Goal: Task Accomplishment & Management: Use online tool/utility

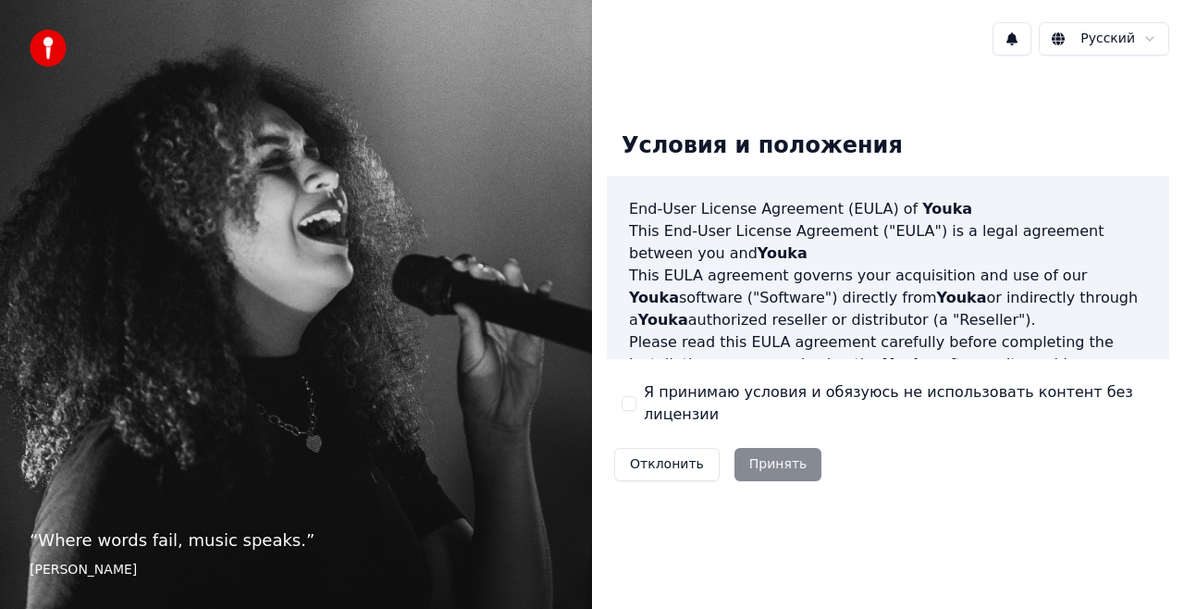
click at [629, 403] on button "Я принимаю условия и обязуюсь не использовать контент без лицензии" at bounding box center [629, 403] width 15 height 15
click at [753, 448] on button "Принять" at bounding box center [779, 464] width 88 height 33
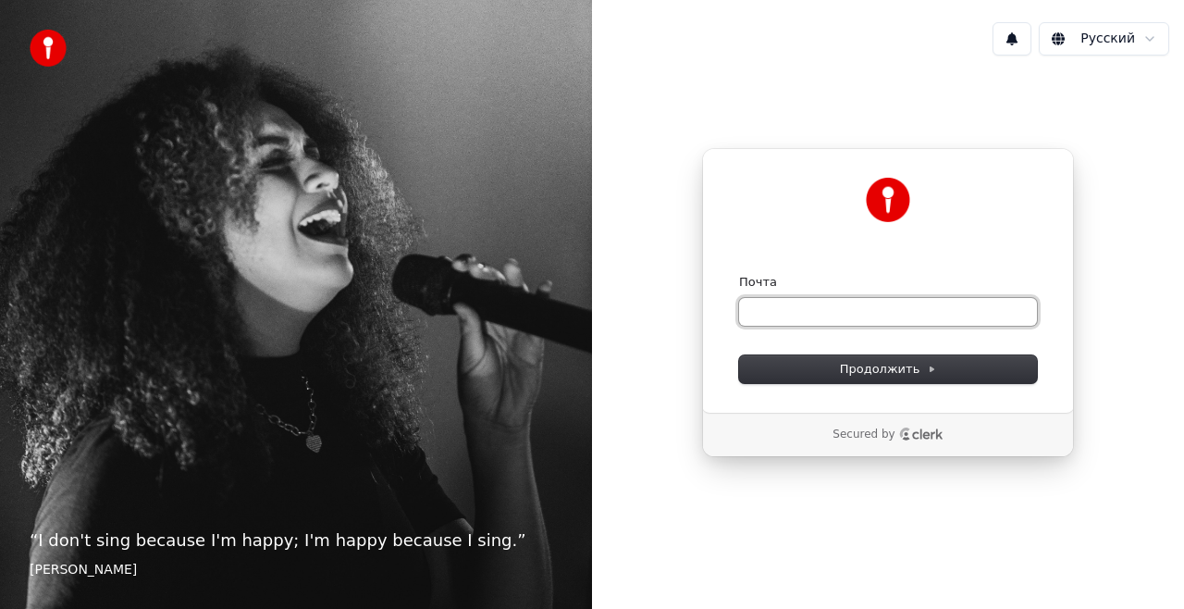
click at [781, 314] on input "Почта" at bounding box center [888, 312] width 298 height 28
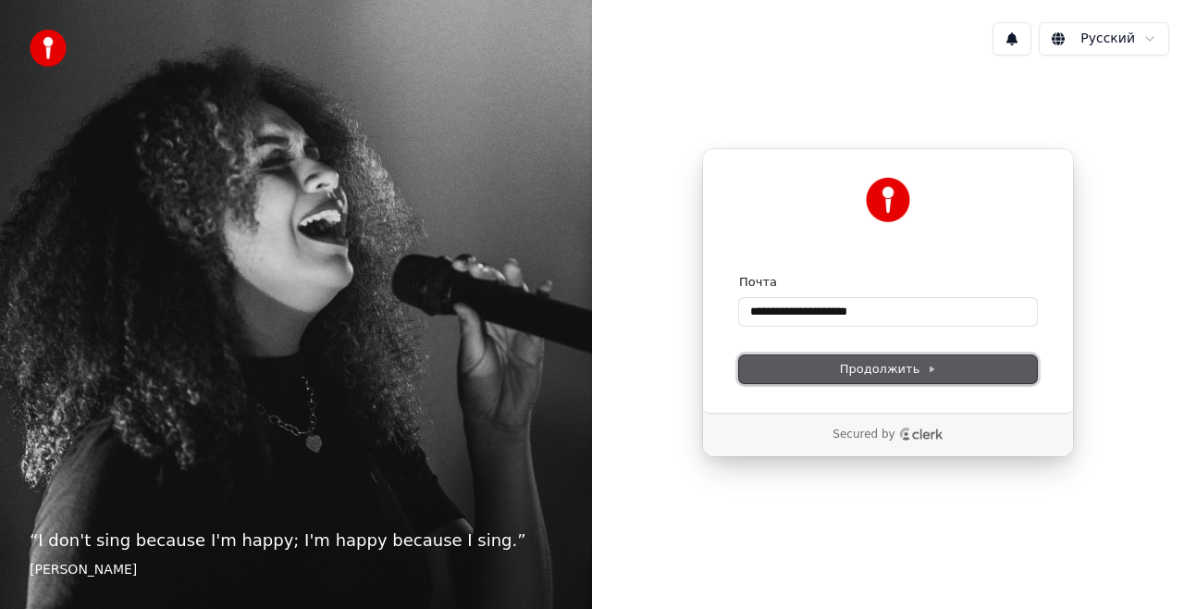
click at [775, 376] on button "Продолжить" at bounding box center [888, 369] width 298 height 28
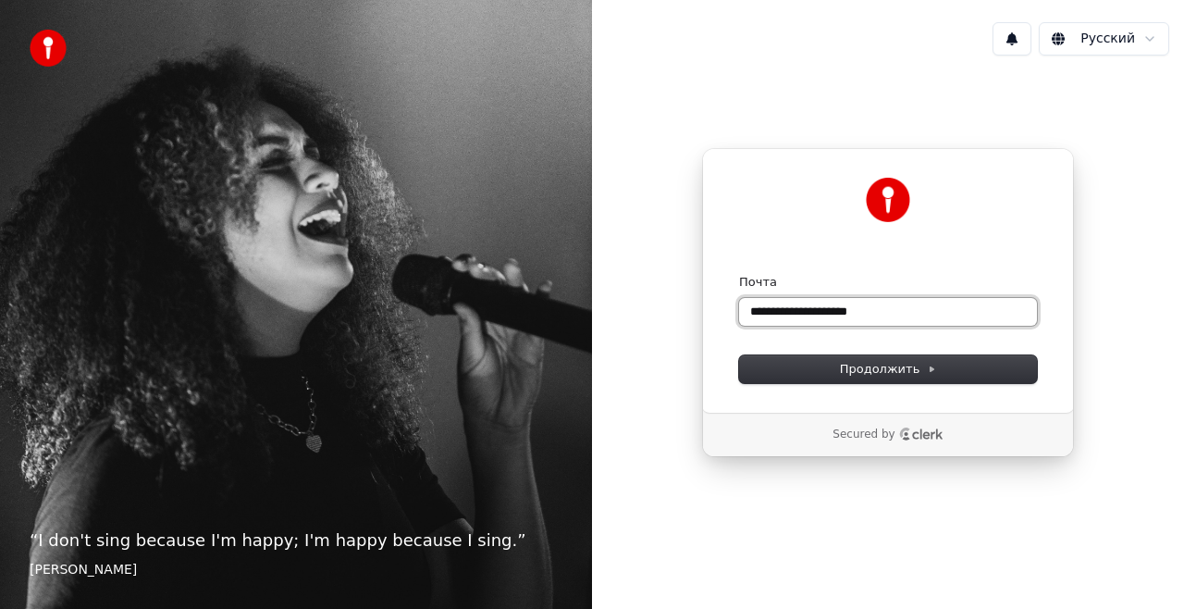
click at [877, 313] on input "**********" at bounding box center [888, 312] width 298 height 28
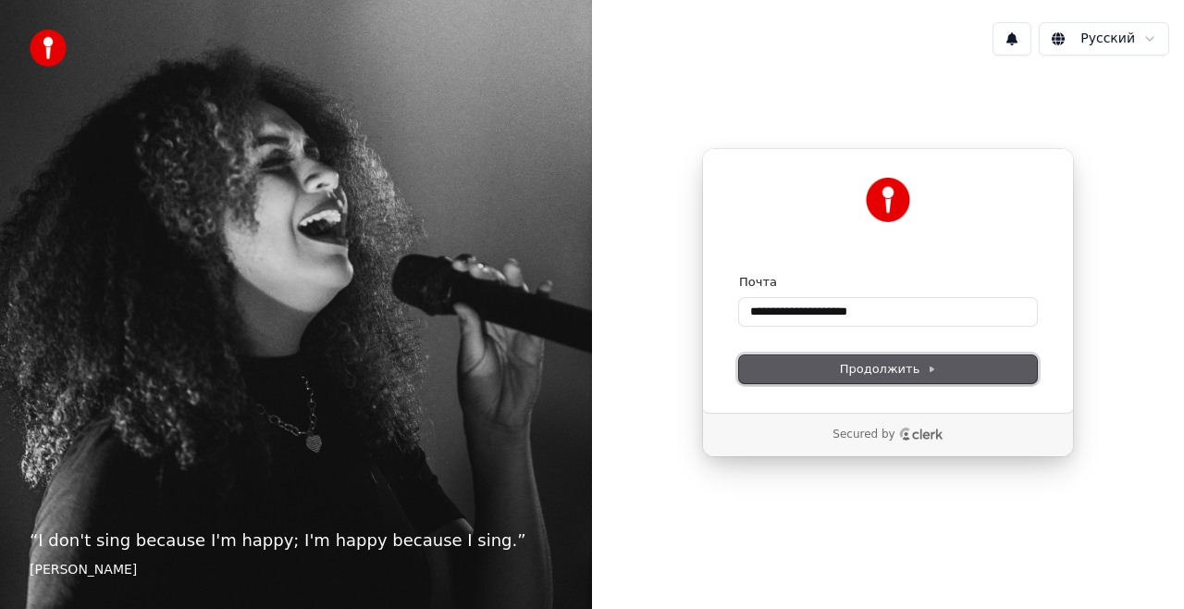
click at [897, 365] on span "Продолжить" at bounding box center [888, 369] width 97 height 17
type input "**********"
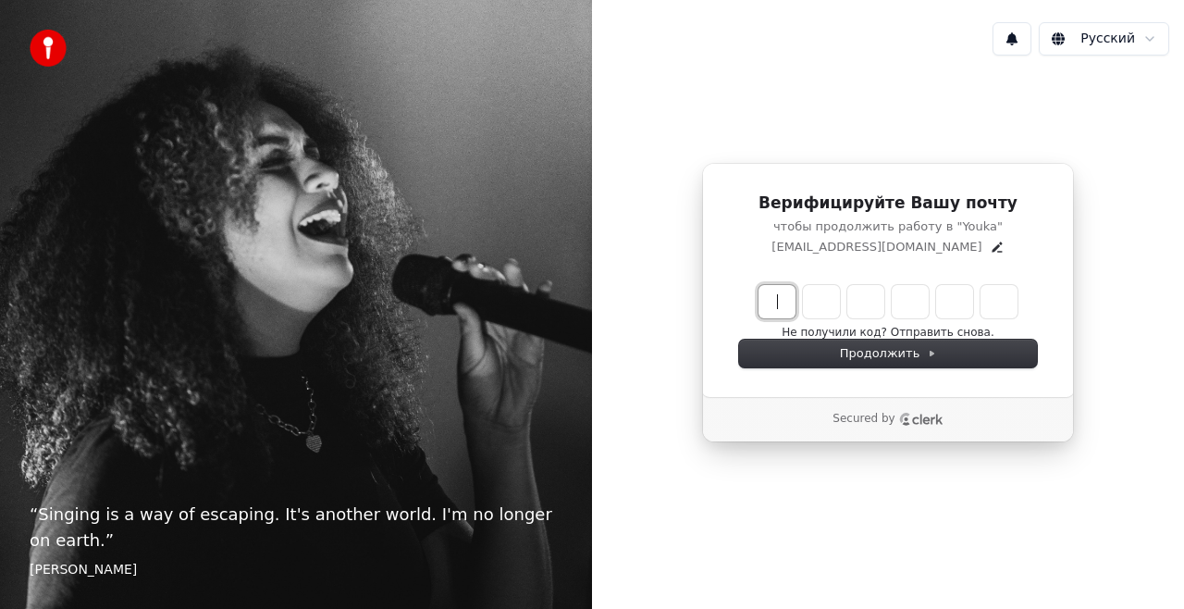
click at [780, 304] on input "Enter verification code" at bounding box center [907, 301] width 296 height 33
type input "******"
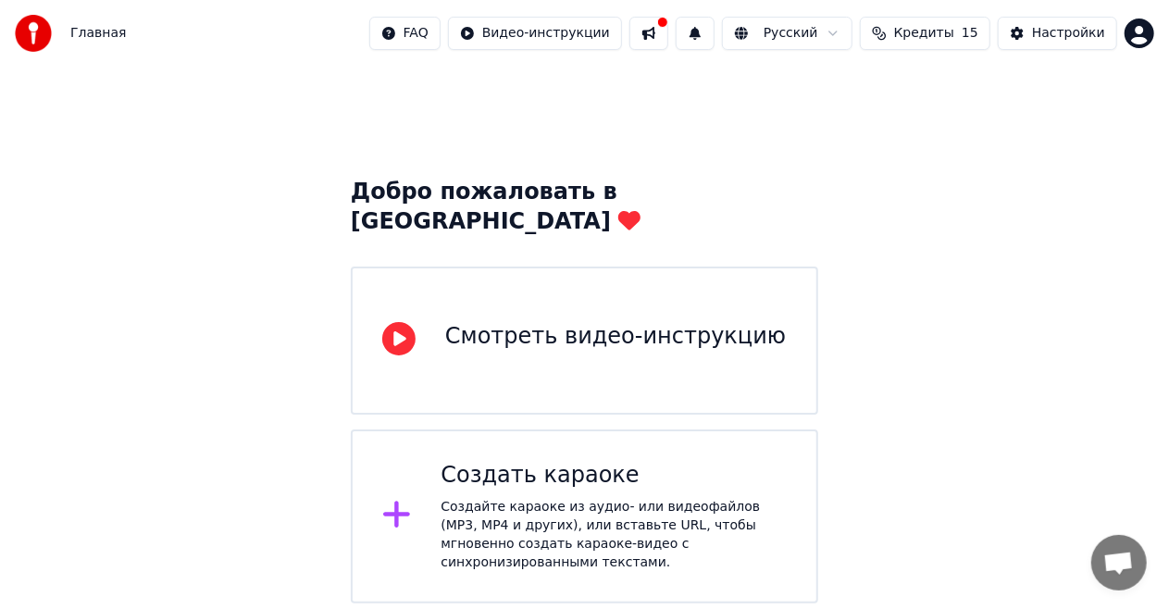
click at [546, 465] on div "Создать караоке Создайте караоке из аудио- или видеофайлов (MP3, MP4 и других),…" at bounding box center [613, 516] width 346 height 111
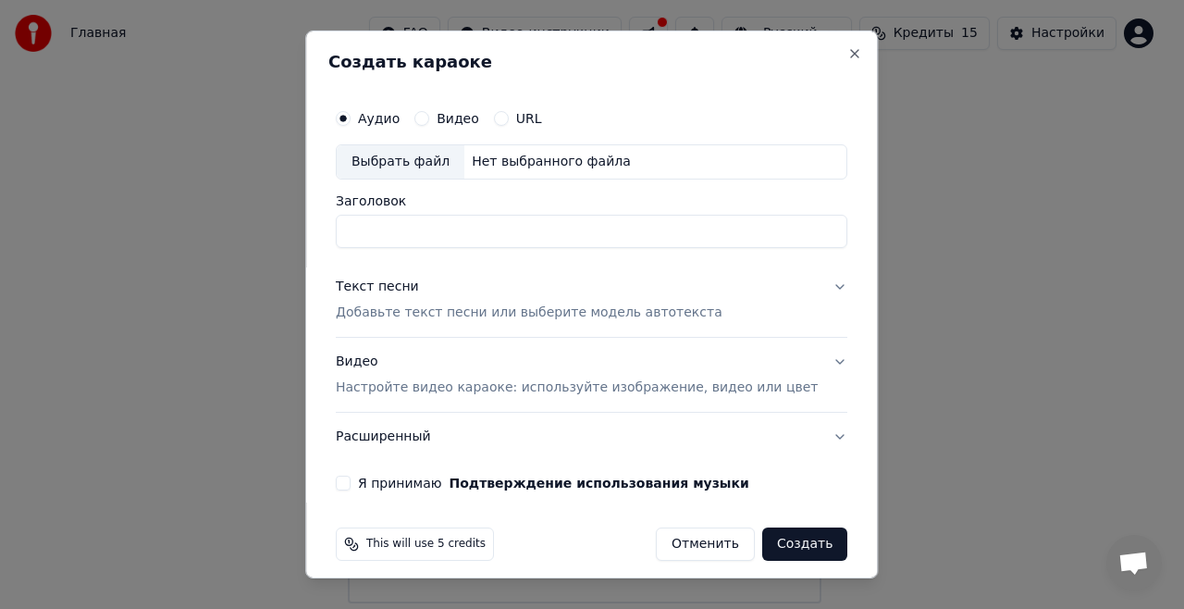
scroll to position [10, 0]
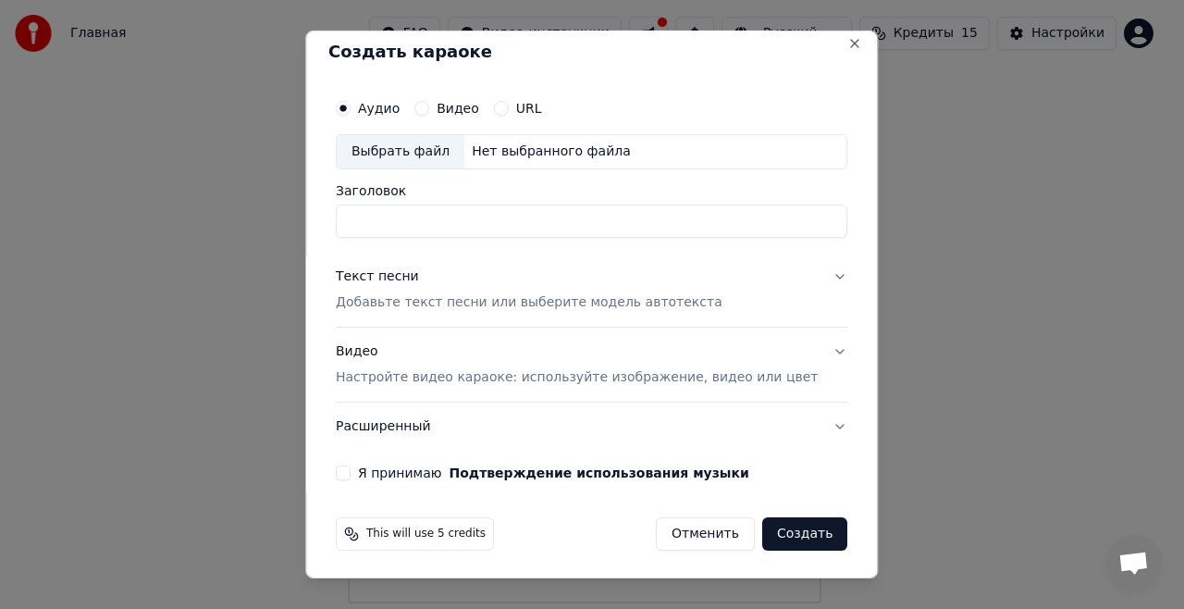
click at [351, 475] on button "Я принимаю Подтверждение использования музыки" at bounding box center [343, 472] width 15 height 15
click at [743, 424] on button "Расширенный" at bounding box center [592, 427] width 512 height 48
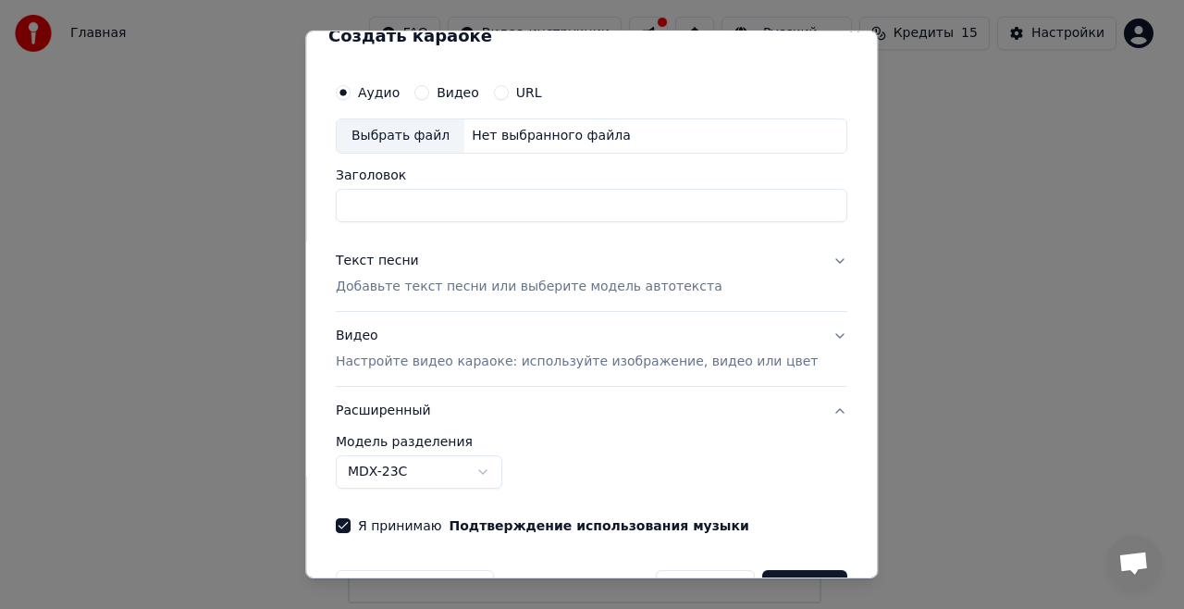
scroll to position [0, 0]
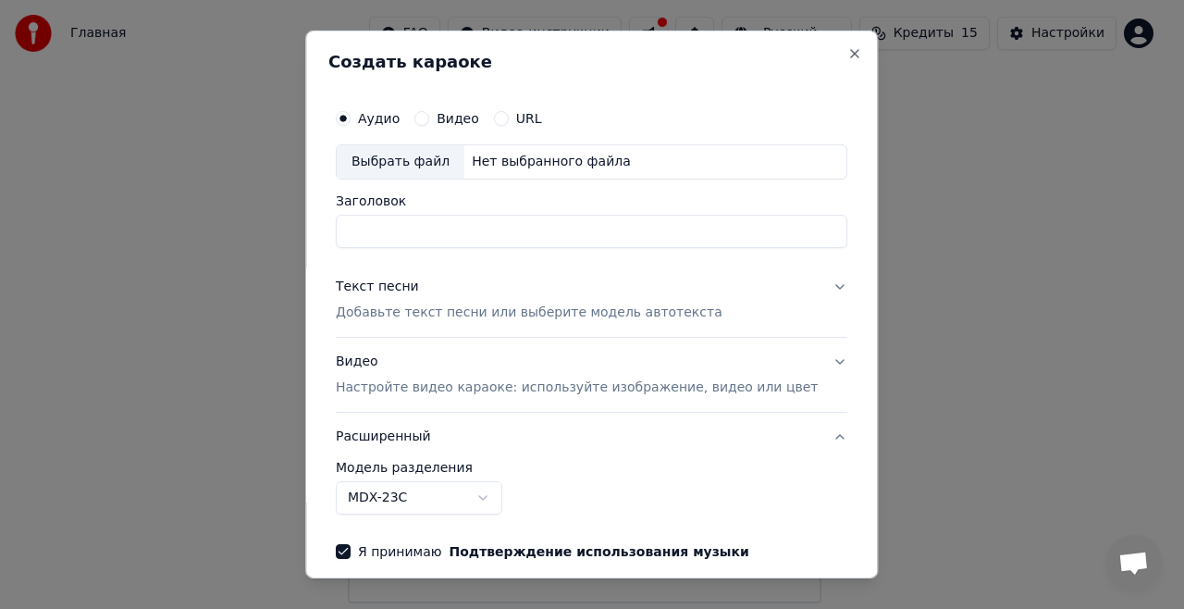
click at [592, 389] on p "Настройте видео караоке: используйте изображение, видео или цвет" at bounding box center [577, 387] width 482 height 19
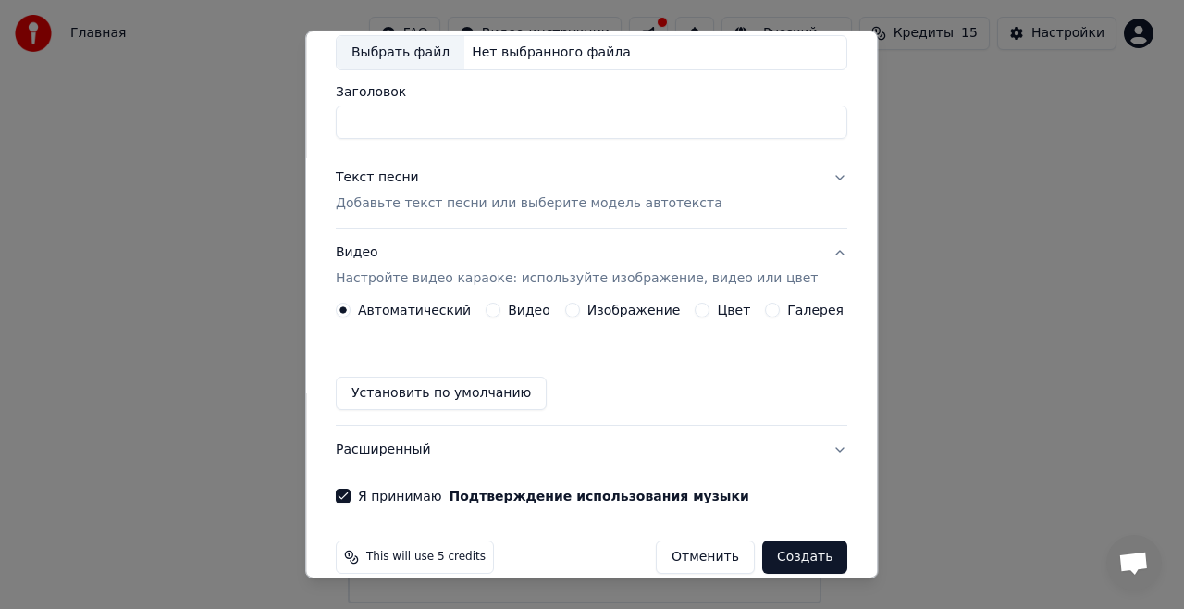
scroll to position [132, 0]
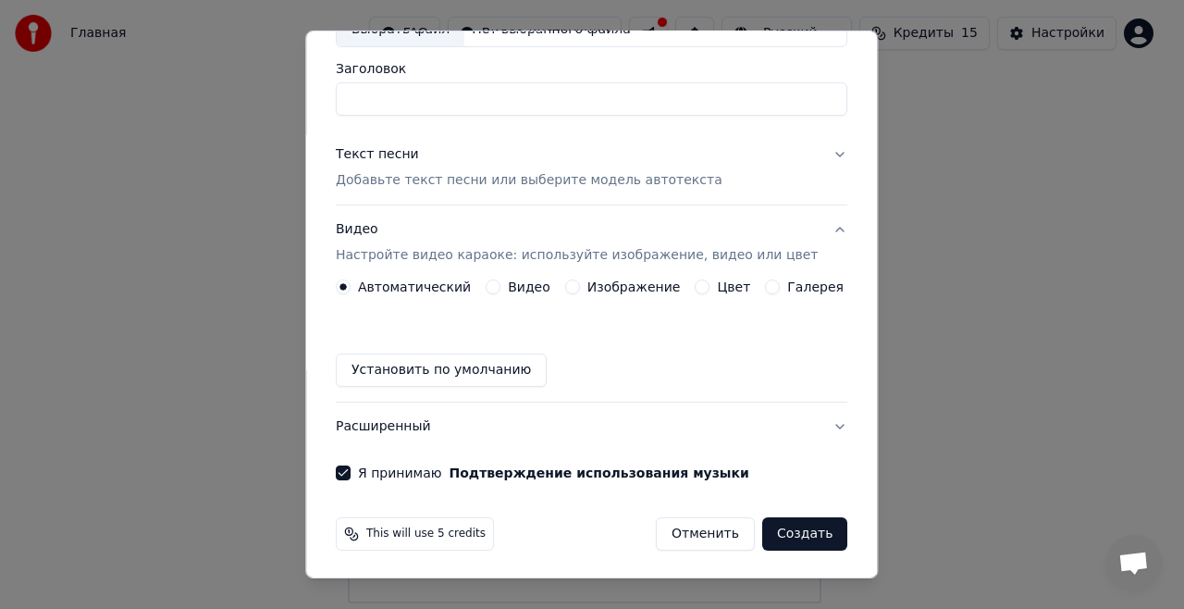
click at [663, 288] on label "Изображение" at bounding box center [634, 286] width 93 height 13
click at [580, 288] on button "Изображение" at bounding box center [572, 286] width 15 height 15
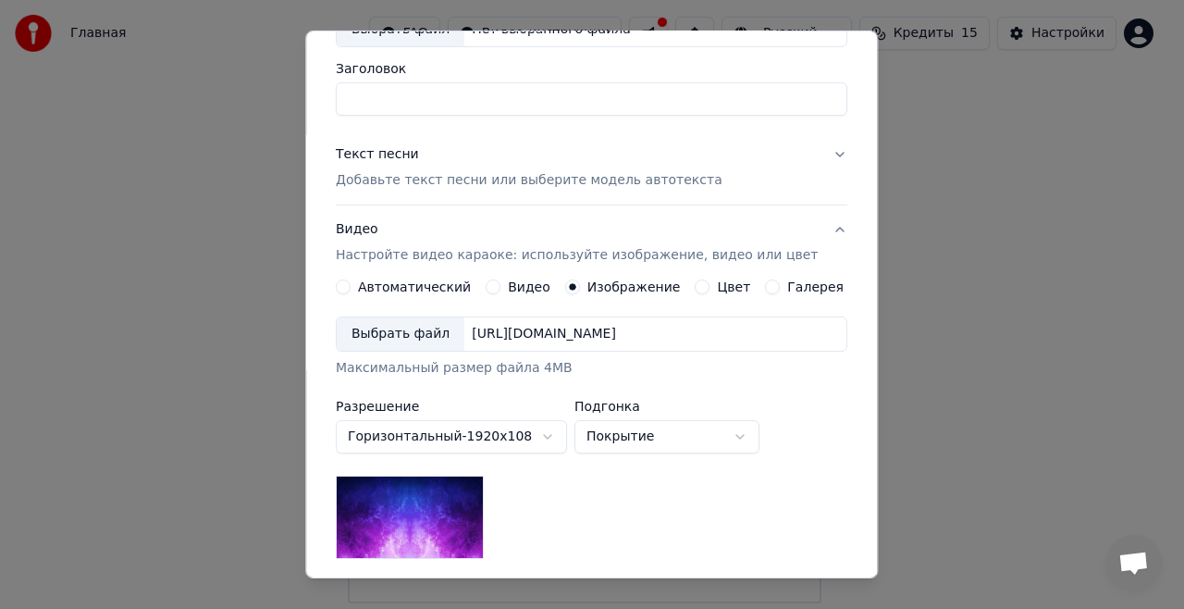
click at [788, 284] on label "Галерея" at bounding box center [816, 286] width 56 height 13
click at [781, 284] on button "Галерея" at bounding box center [773, 286] width 15 height 15
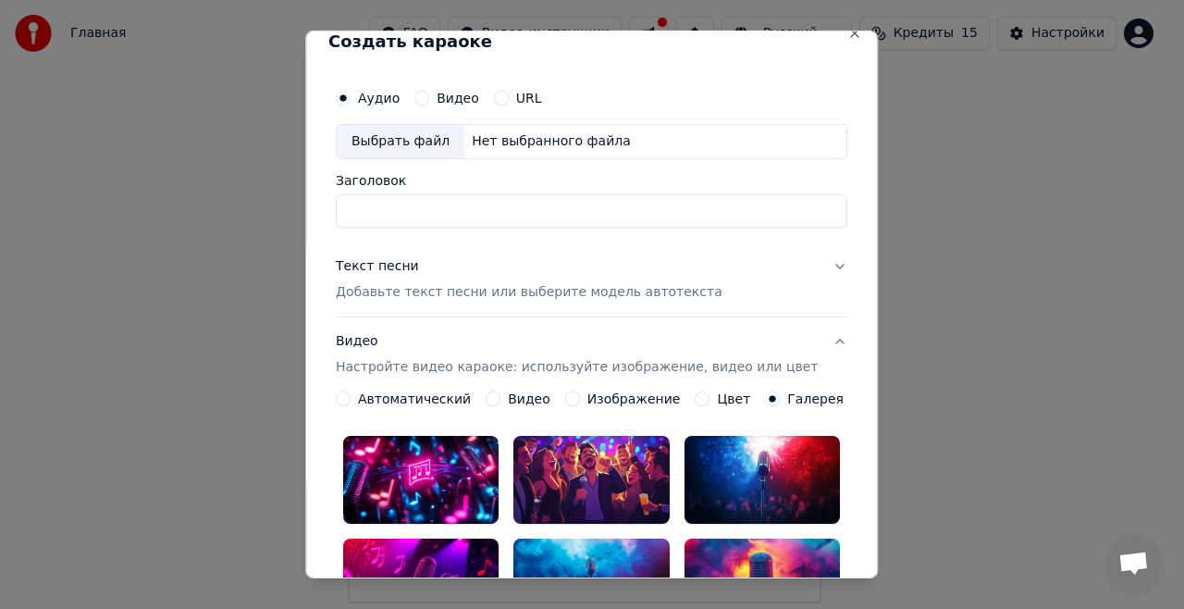
scroll to position [0, 0]
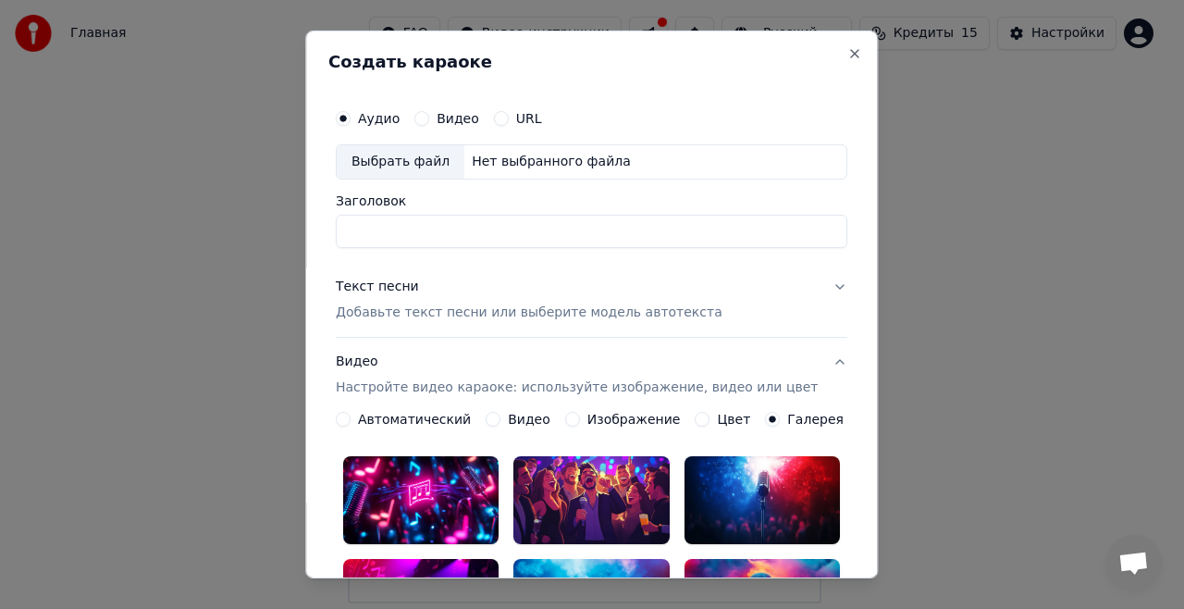
click at [470, 120] on label "Видео" at bounding box center [458, 118] width 43 height 13
click at [429, 120] on button "Видео" at bounding box center [422, 118] width 15 height 15
click at [648, 421] on label "Изображение" at bounding box center [634, 419] width 93 height 13
click at [580, 421] on button "Изображение" at bounding box center [572, 419] width 15 height 15
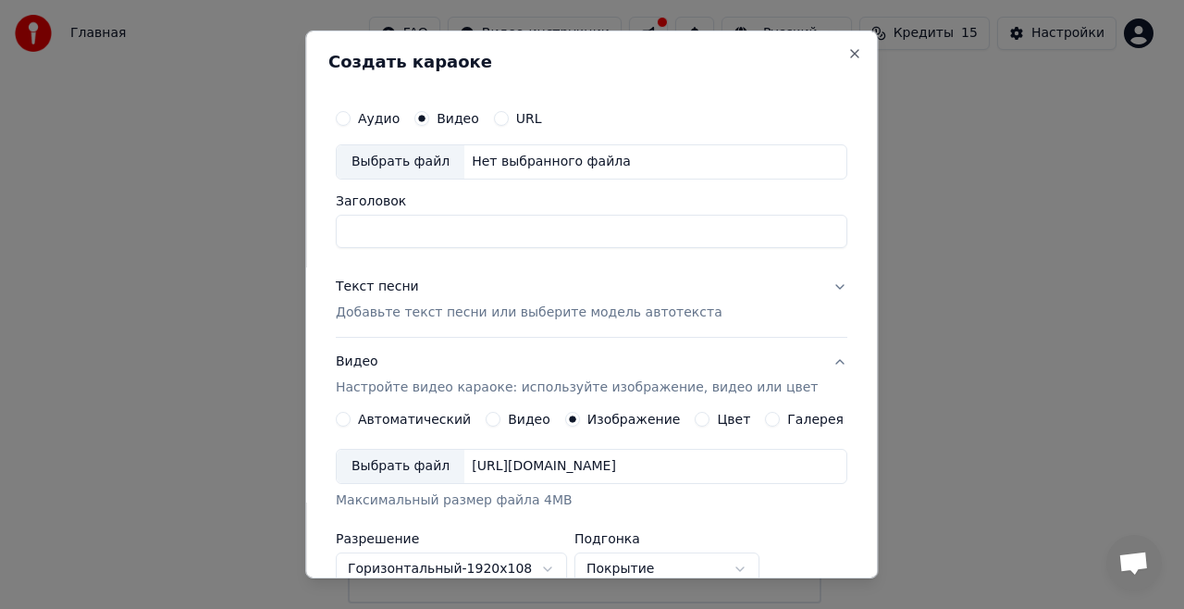
scroll to position [154, 0]
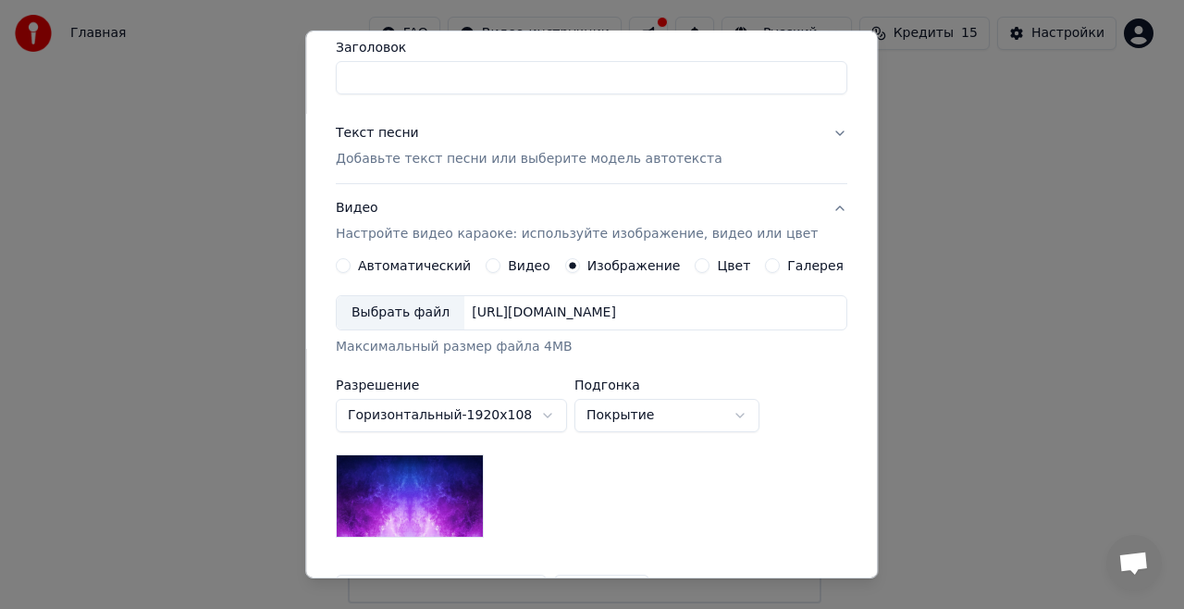
click at [809, 269] on label "Галерея" at bounding box center [816, 265] width 56 height 13
click at [781, 269] on button "Галерея" at bounding box center [773, 265] width 15 height 15
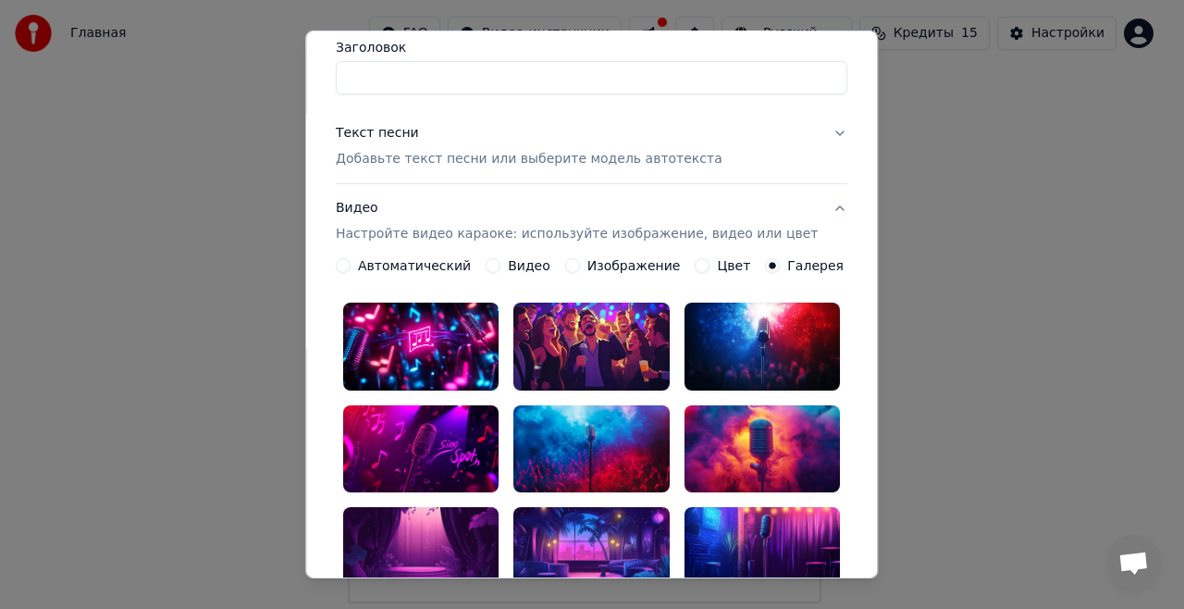
click at [586, 355] on div at bounding box center [592, 347] width 155 height 88
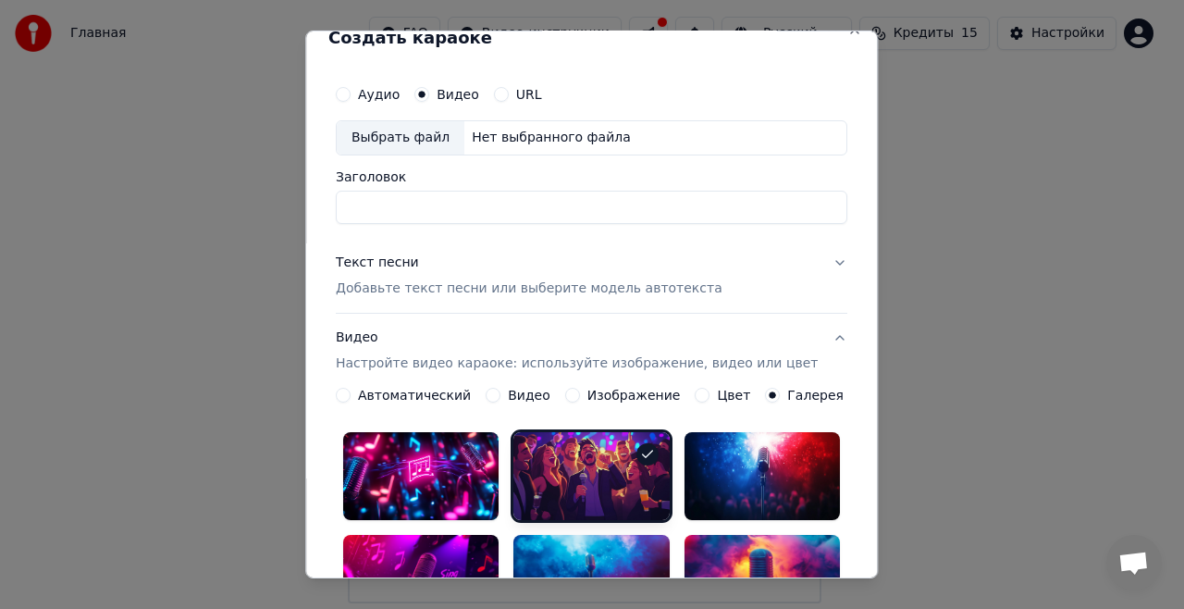
scroll to position [0, 0]
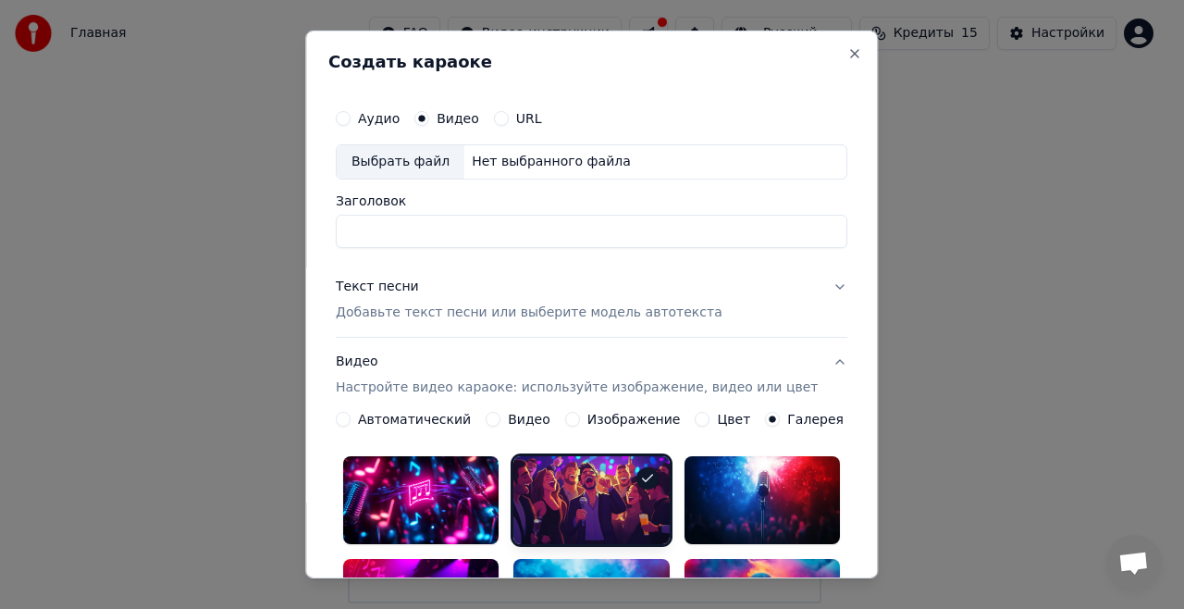
click at [385, 313] on p "Добавьте текст песни или выберите модель автотекста" at bounding box center [529, 313] width 387 height 19
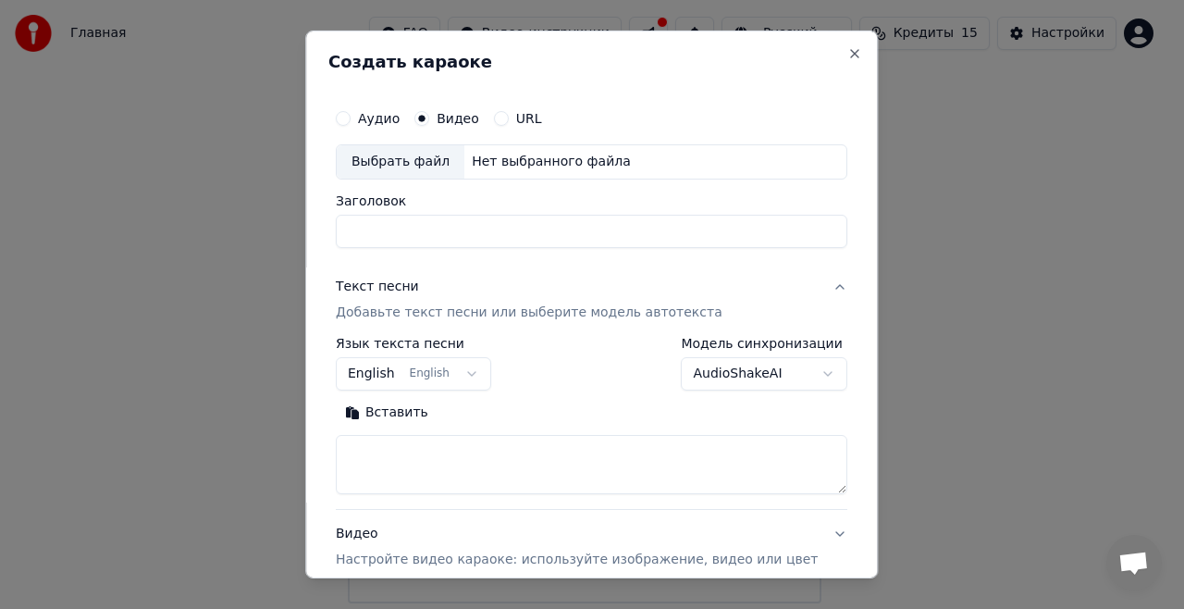
click at [398, 414] on button "Вставить" at bounding box center [387, 413] width 102 height 30
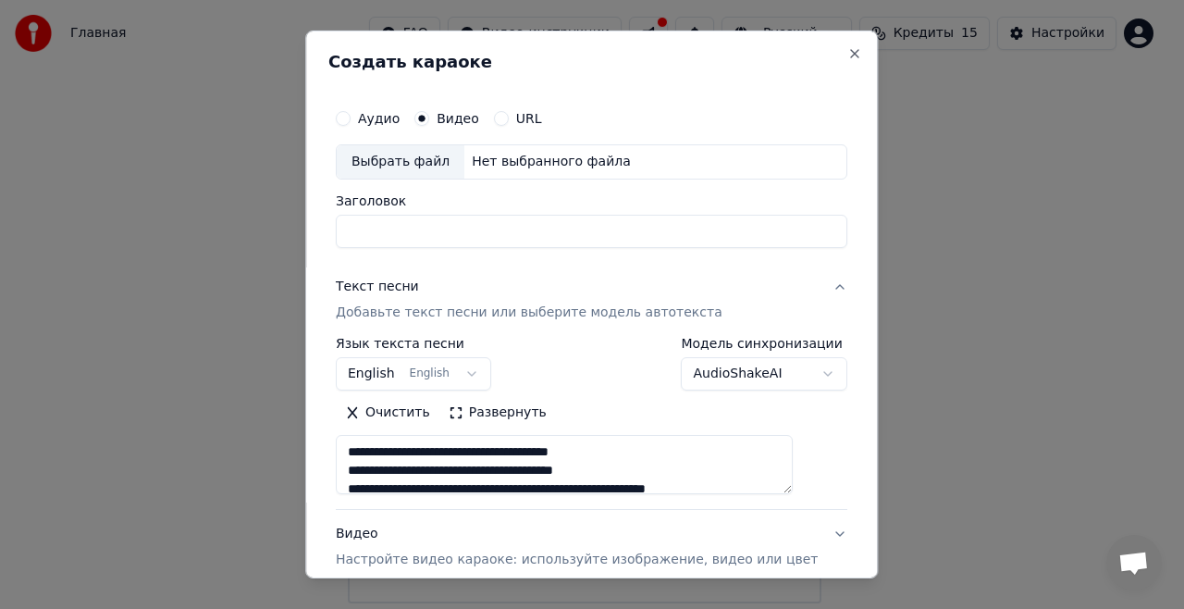
click at [400, 119] on label "Аудио" at bounding box center [379, 118] width 42 height 13
click at [351, 119] on button "Аудио" at bounding box center [343, 118] width 15 height 15
click at [429, 155] on div "Выбрать файл" at bounding box center [401, 161] width 128 height 33
type textarea "**********"
type input "**********"
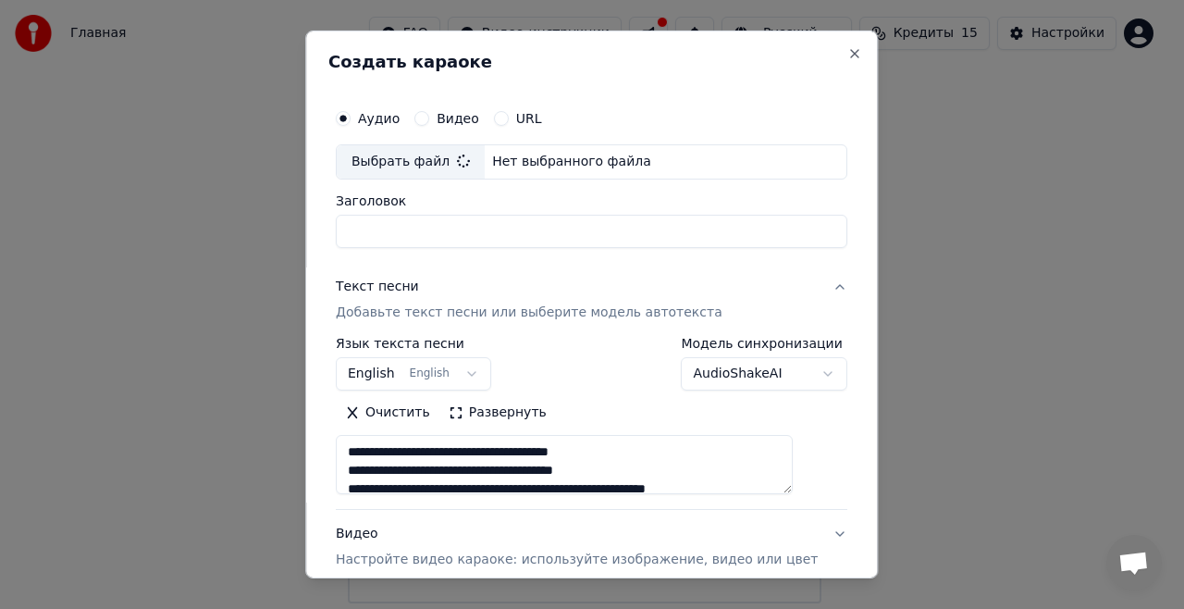
type textarea "**********"
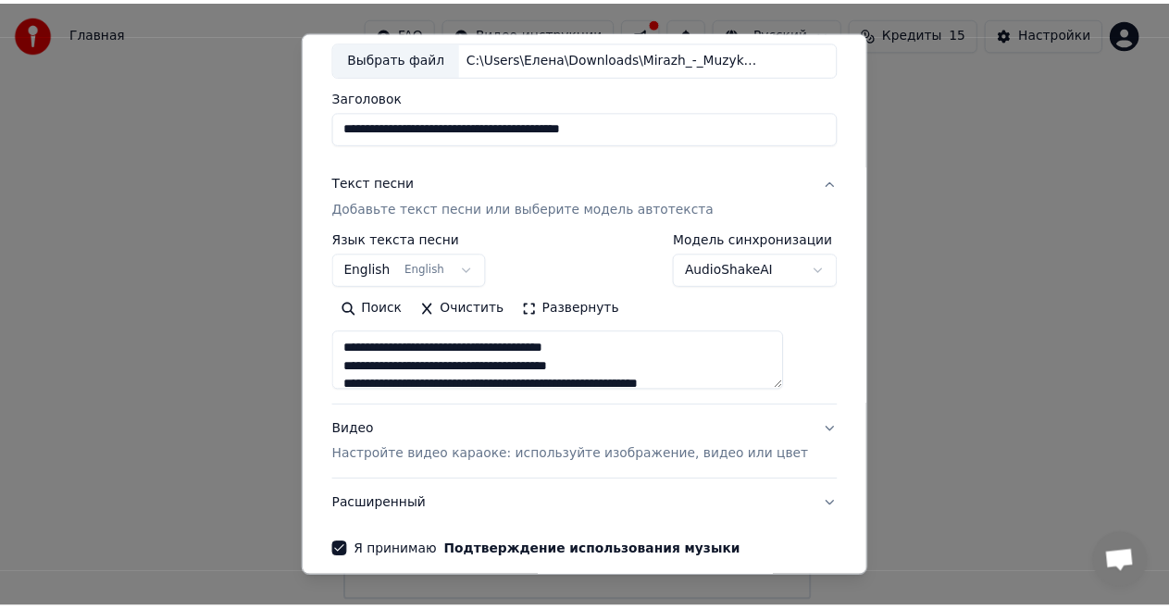
scroll to position [182, 0]
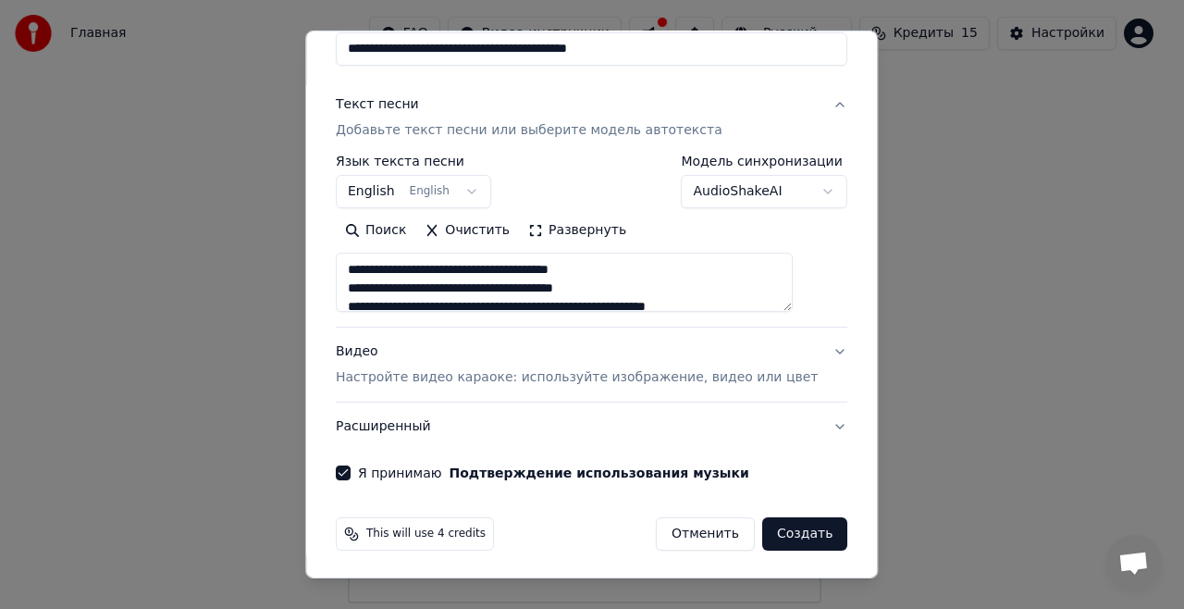
click at [788, 535] on button "Создать" at bounding box center [805, 533] width 85 height 33
select select "**"
type textarea "**********"
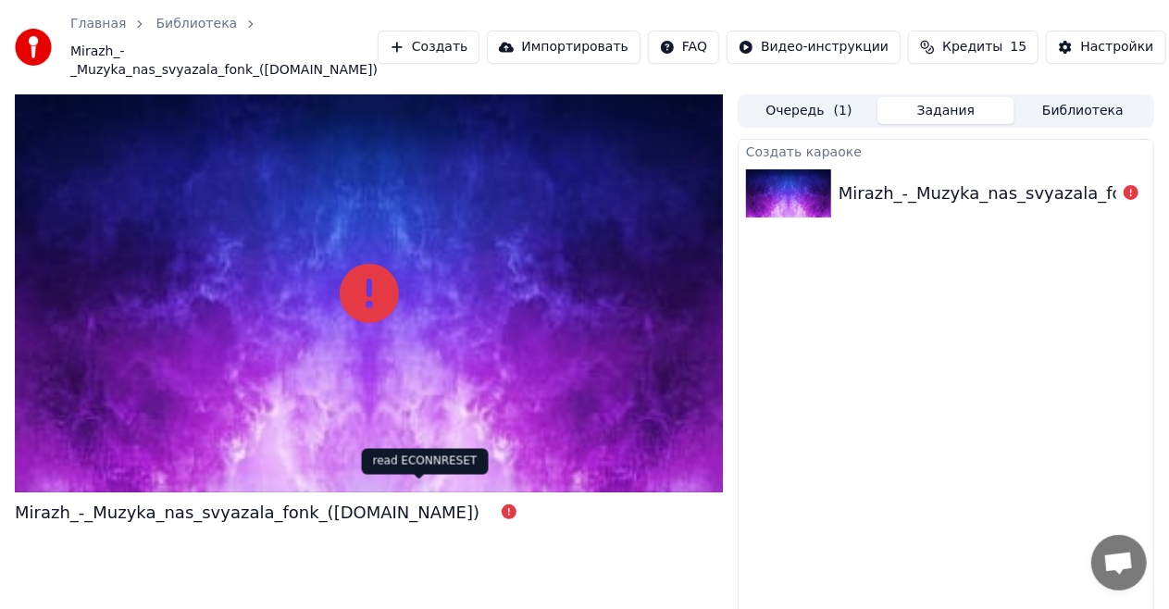
click at [502, 504] on icon at bounding box center [509, 511] width 15 height 15
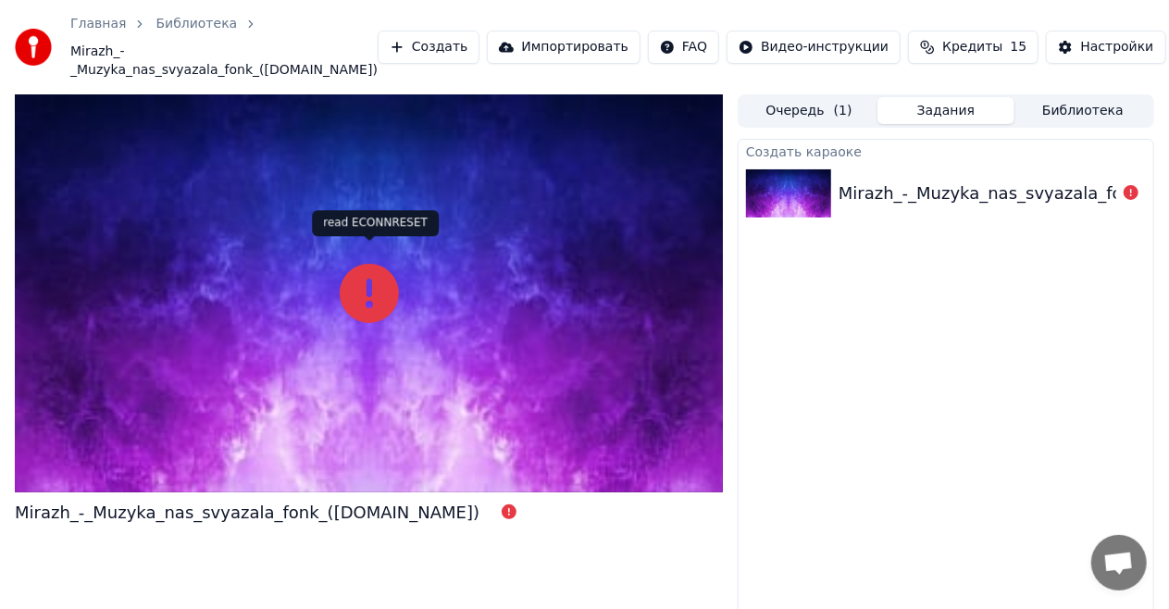
click at [352, 279] on icon at bounding box center [369, 293] width 59 height 59
click at [379, 275] on icon at bounding box center [369, 293] width 59 height 59
click at [785, 169] on img at bounding box center [788, 193] width 85 height 48
click at [858, 180] on div "Mirazh_-_Muzyka_nas_svyazala_fonk_(SkySound.cc)" at bounding box center [1070, 193] width 465 height 26
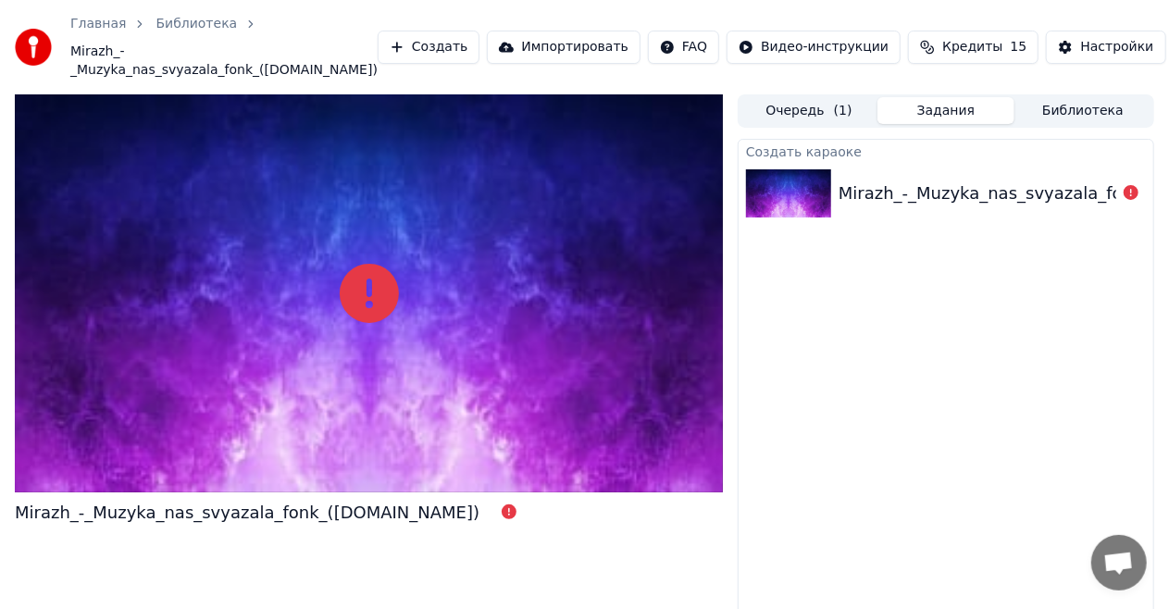
click at [345, 500] on div "Mirazh_-_Muzyka_nas_svyazala_fonk_(SkySound.cc)" at bounding box center [247, 513] width 465 height 26
click at [65, 500] on div "Mirazh_-_Muzyka_nas_svyazala_fonk_(SkySound.cc)" at bounding box center [247, 513] width 465 height 26
click at [792, 112] on div "Очередь ( 1 ) Задания Библиотека Создать караоке Mirazh_-_Muzyka_nas_svyazala_f…" at bounding box center [946, 375] width 416 height 562
